Goal: Information Seeking & Learning: Learn about a topic

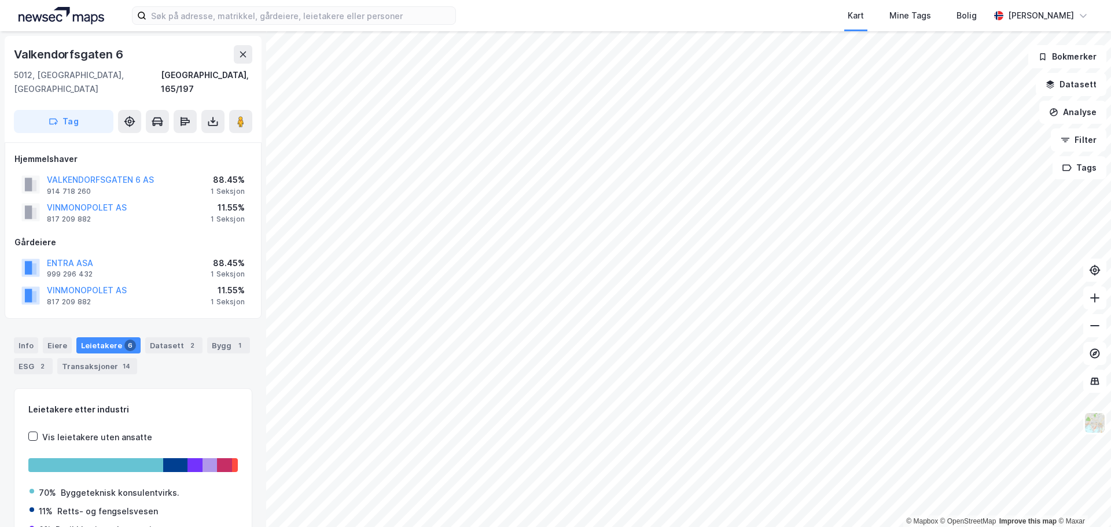
click at [495, 0] on html "Kart Mine Tags Bolig [PERSON_NAME] © Mapbox © OpenStreetMap Improve this map © …" at bounding box center [555, 263] width 1111 height 527
